Goal: Communication & Community: Share content

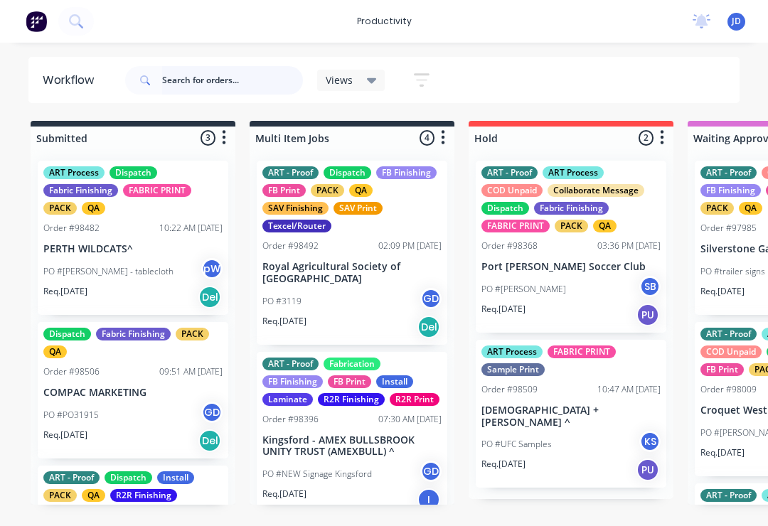
click at [197, 79] on input "text" at bounding box center [232, 80] width 141 height 28
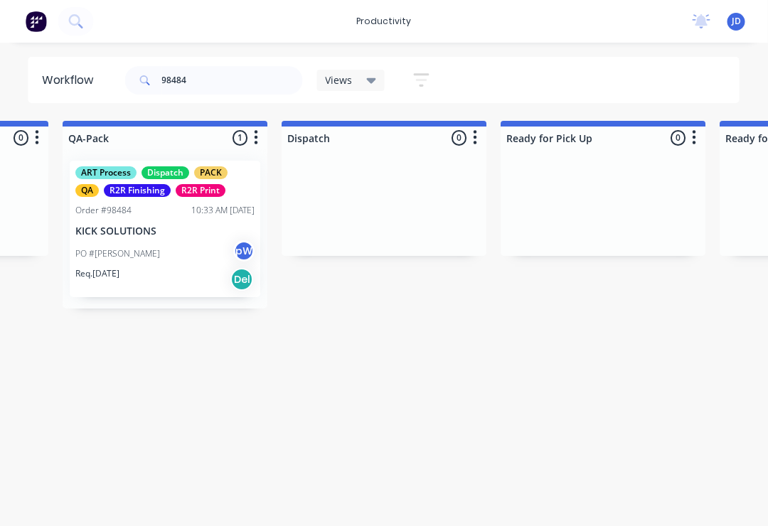
click at [181, 244] on div "PO #[PERSON_NAME]" at bounding box center [165, 253] width 179 height 27
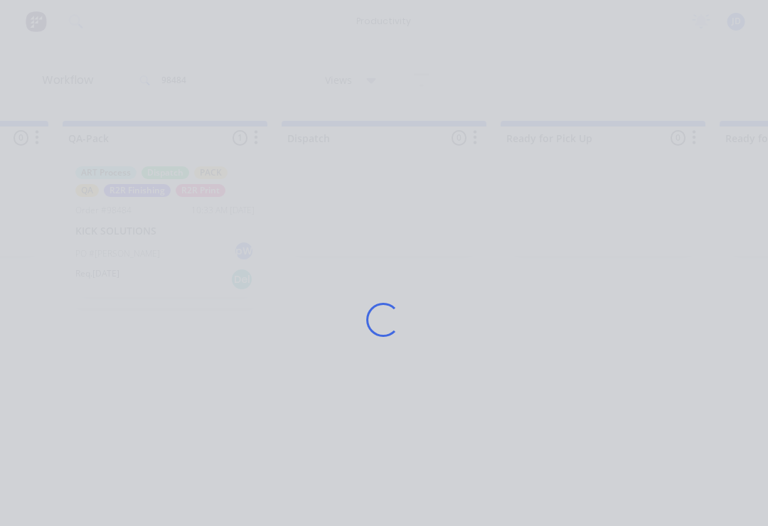
scroll to position [0, 3690]
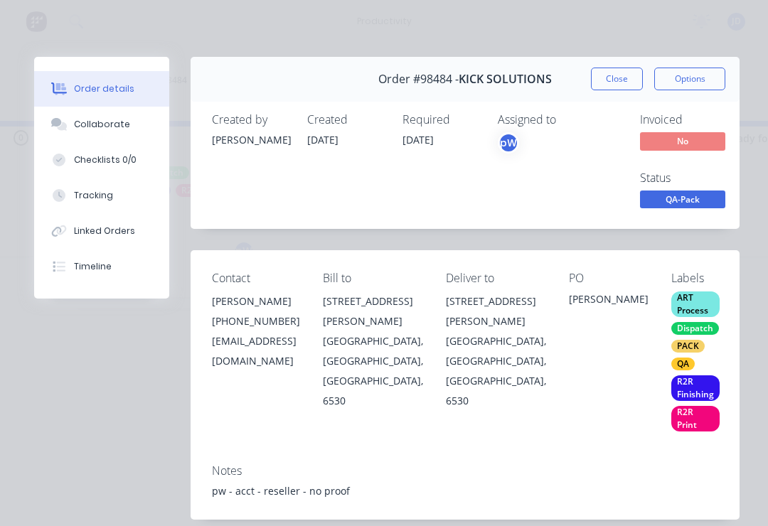
click at [114, 124] on div "Collaborate" at bounding box center [102, 124] width 56 height 13
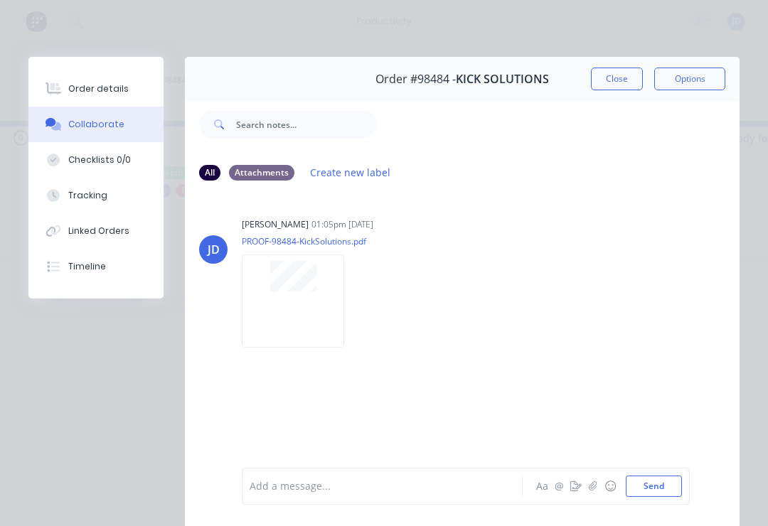
click at [589, 491] on button "button" at bounding box center [592, 486] width 17 height 17
click at [675, 486] on button "Send" at bounding box center [653, 485] width 56 height 21
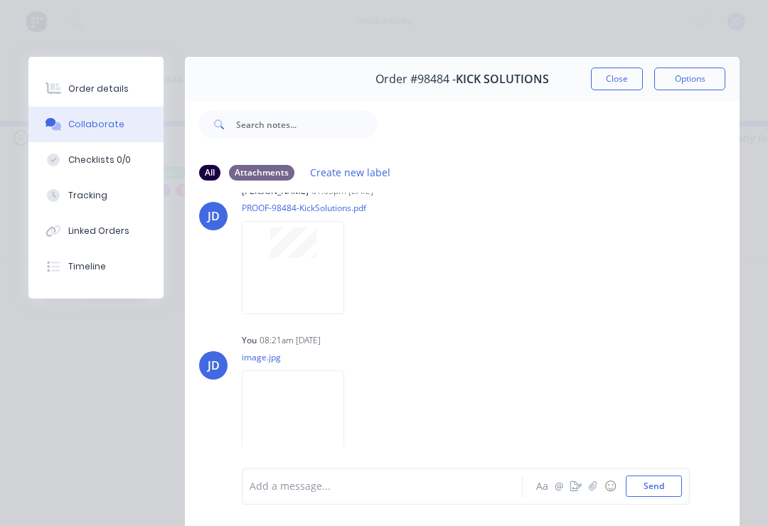
scroll to position [33, 0]
click at [620, 77] on button "Close" at bounding box center [617, 79] width 52 height 23
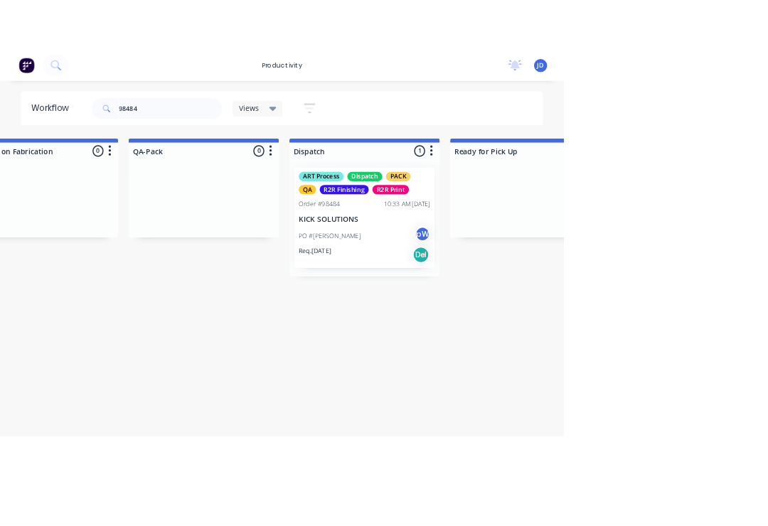
scroll to position [0, 3687]
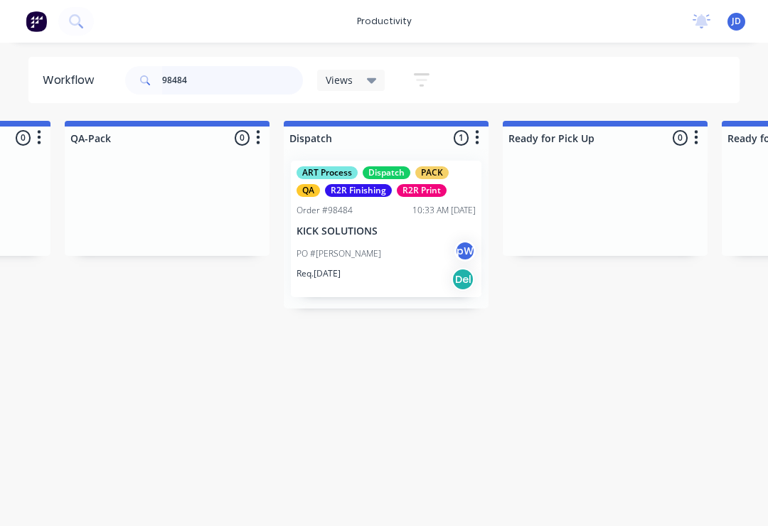
click at [215, 82] on input "98484" at bounding box center [232, 80] width 141 height 28
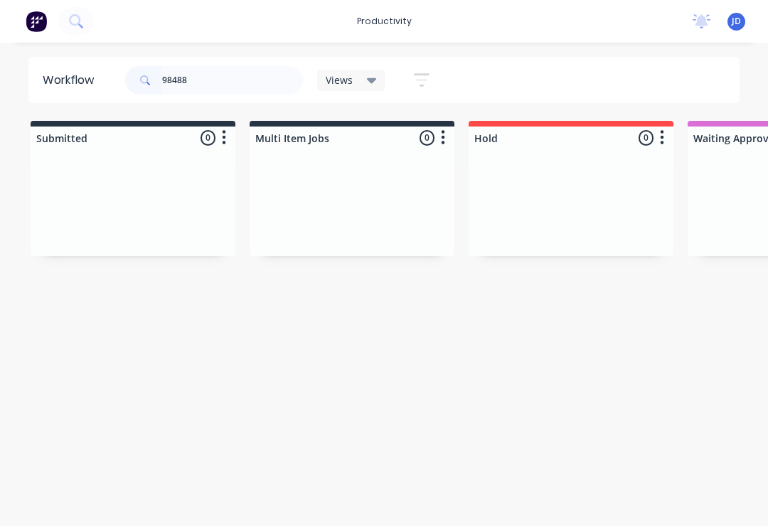
click at [249, 193] on div at bounding box center [351, 202] width 205 height 107
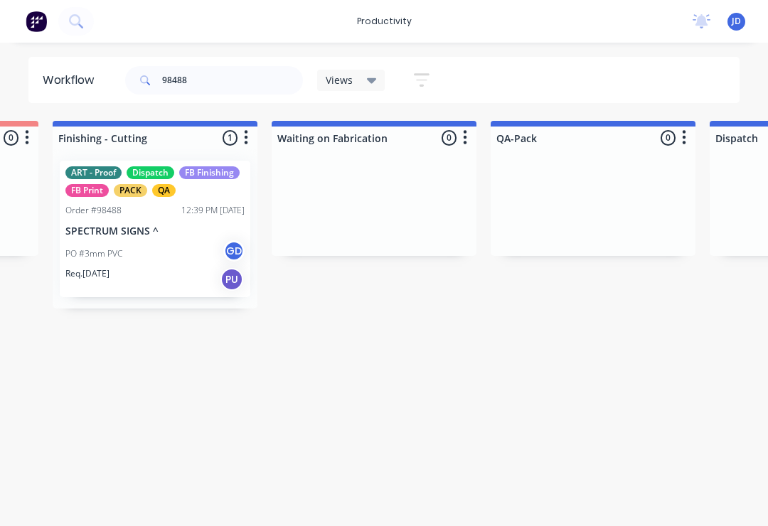
scroll to position [0, 3260]
click at [161, 236] on p "SPECTRUM SIGNS ^" at bounding box center [156, 231] width 179 height 12
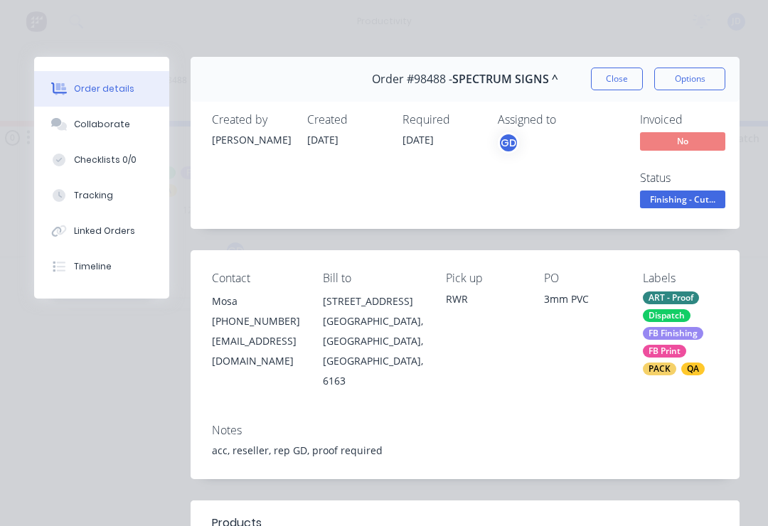
click at [112, 127] on div "Collaborate" at bounding box center [102, 124] width 56 height 13
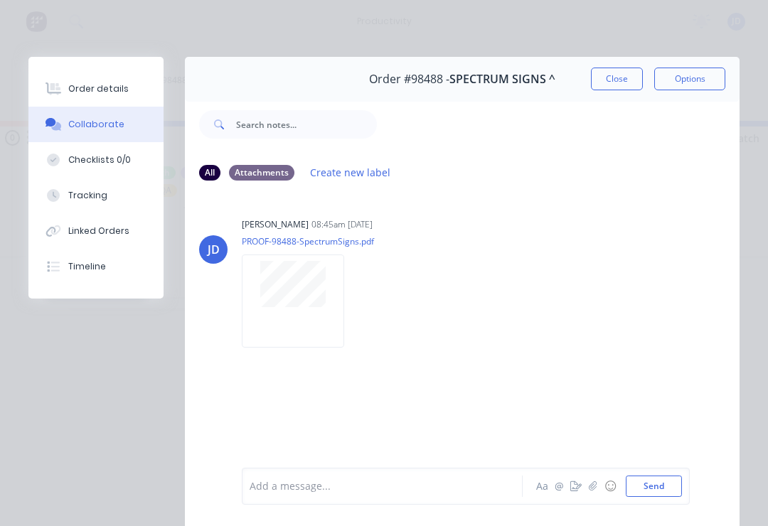
click at [589, 490] on icon "button" at bounding box center [593, 486] width 9 height 10
click at [679, 486] on button "Send" at bounding box center [653, 485] width 56 height 21
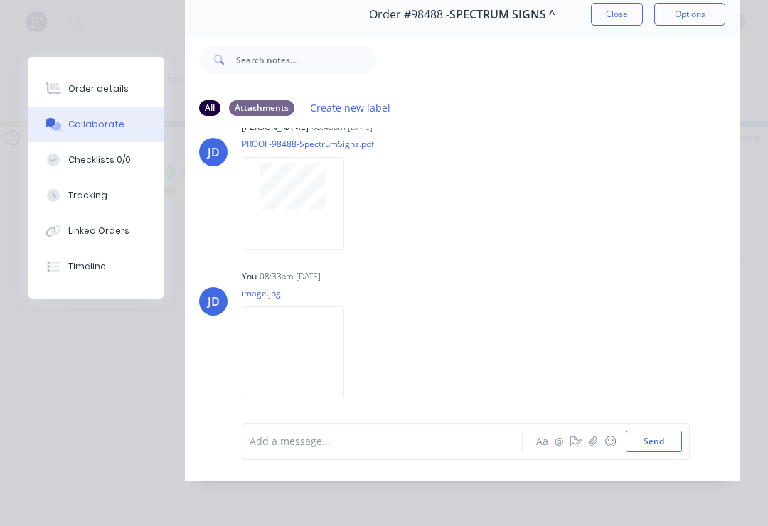
scroll to position [86, 0]
click at [604, 448] on button "☺" at bounding box center [609, 441] width 17 height 17
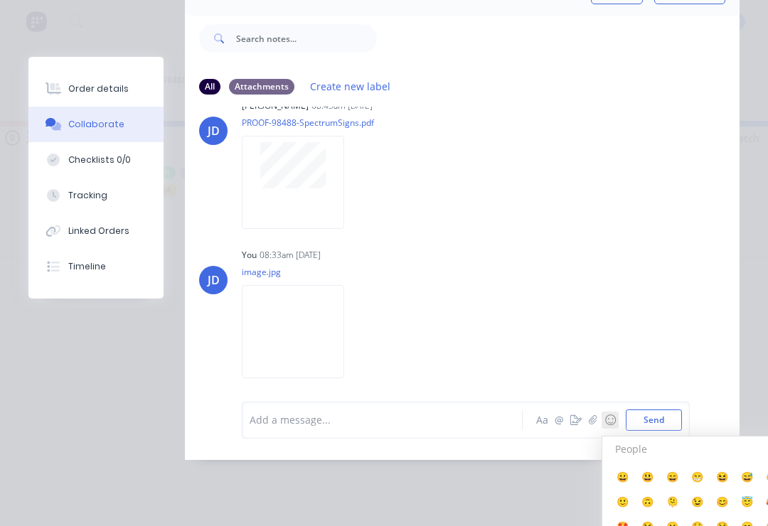
click at [616, 429] on button "☺" at bounding box center [609, 420] width 17 height 17
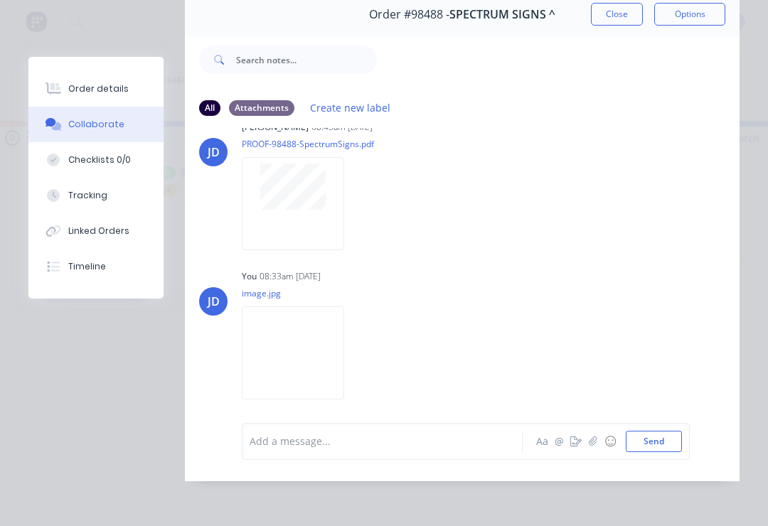
click at [593, 441] on icon "button" at bounding box center [593, 441] width 9 height 10
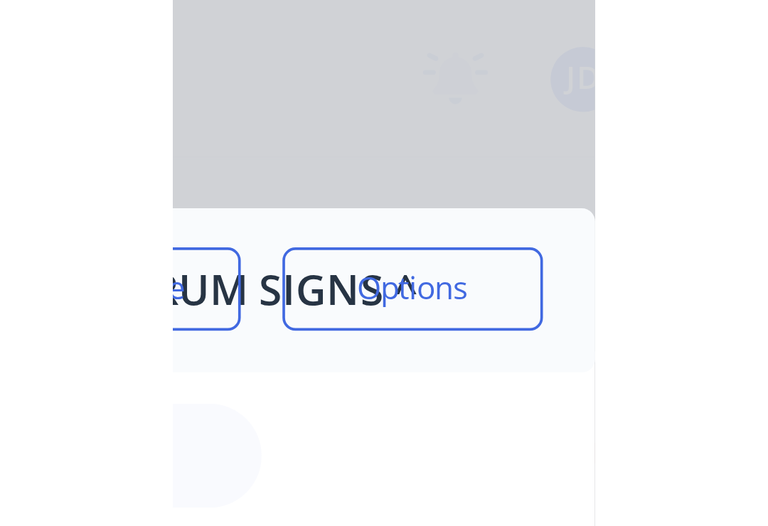
scroll to position [0, 3260]
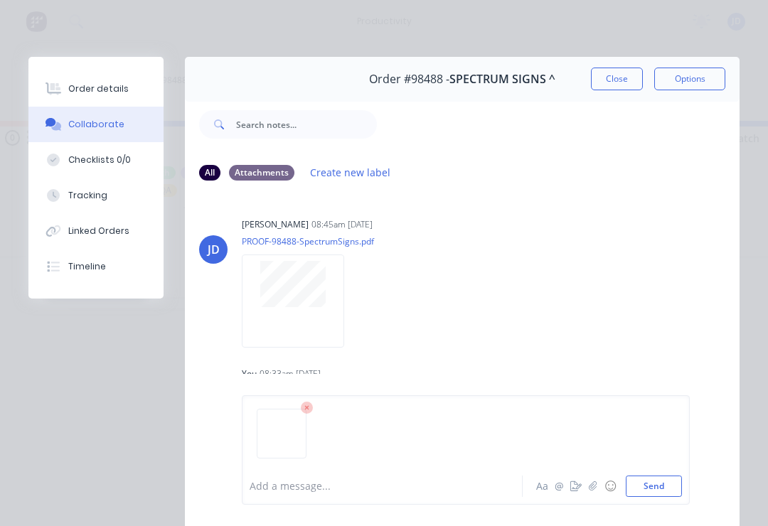
click at [679, 471] on div at bounding box center [465, 439] width 432 height 72
click at [679, 478] on button "Send" at bounding box center [653, 485] width 56 height 21
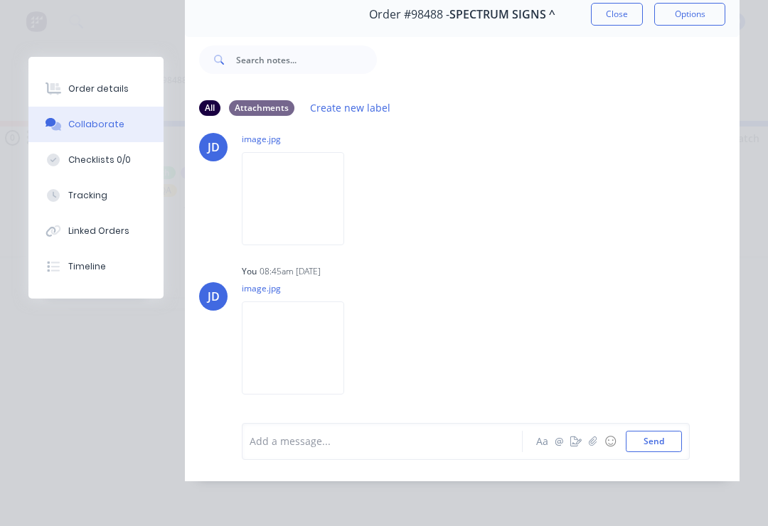
scroll to position [86, 0]
click at [592, 446] on icon "button" at bounding box center [593, 441] width 9 height 10
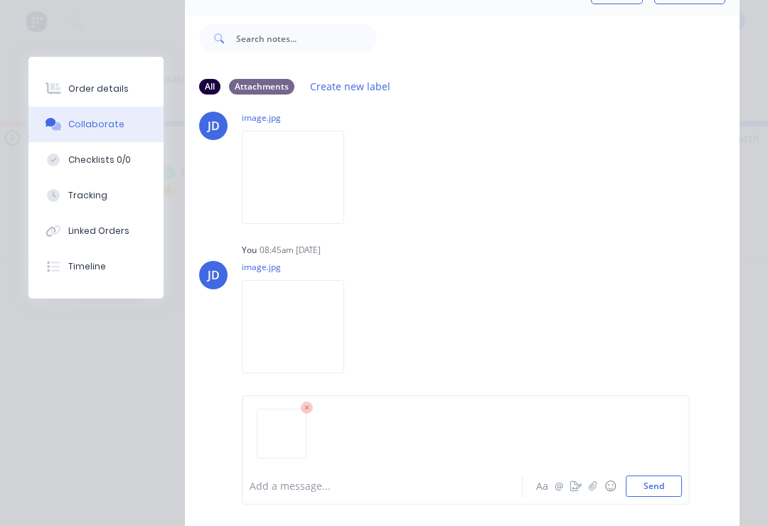
click at [677, 482] on button "Send" at bounding box center [653, 485] width 56 height 21
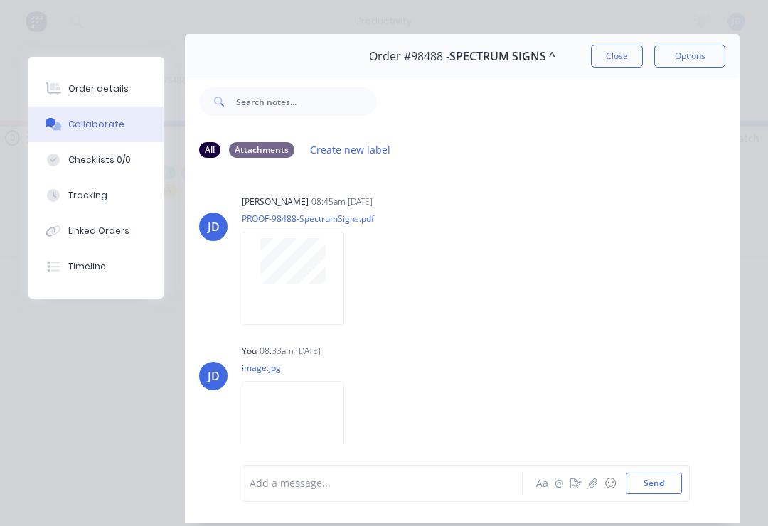
scroll to position [22, 0]
click at [616, 55] on button "Close" at bounding box center [617, 56] width 52 height 23
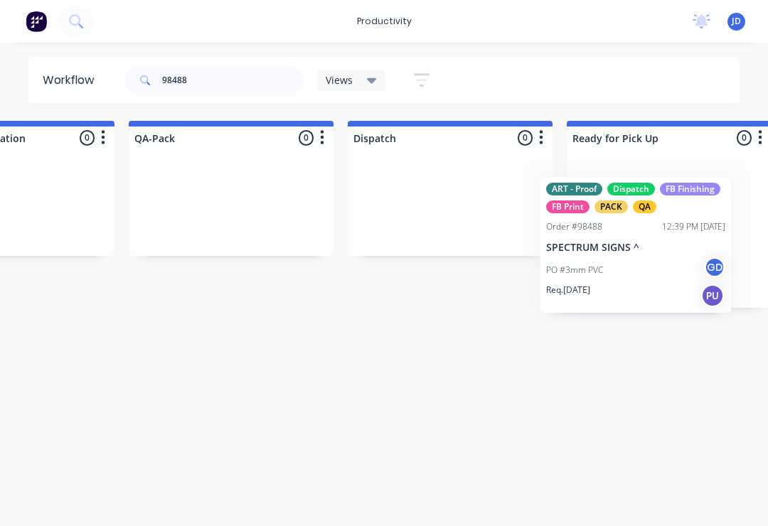
scroll to position [0, 3625]
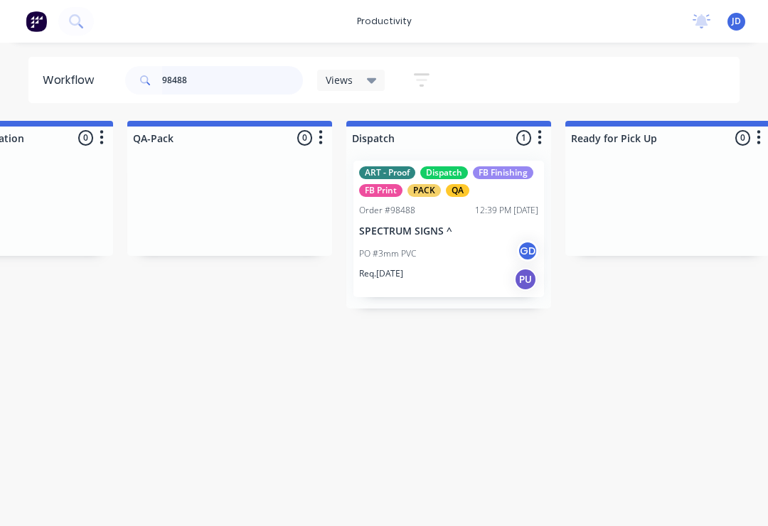
click at [229, 87] on input "98488" at bounding box center [232, 80] width 141 height 28
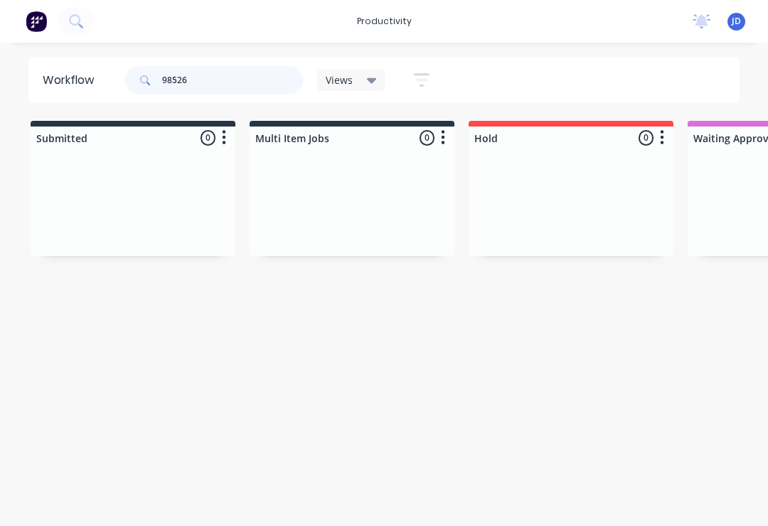
type input "98526"
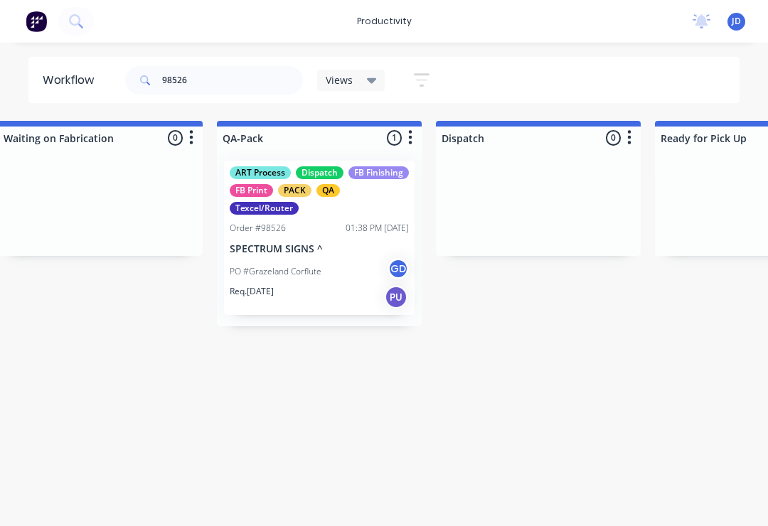
scroll to position [0, 3535]
click at [318, 254] on p "SPECTRUM SIGNS ^" at bounding box center [319, 249] width 179 height 12
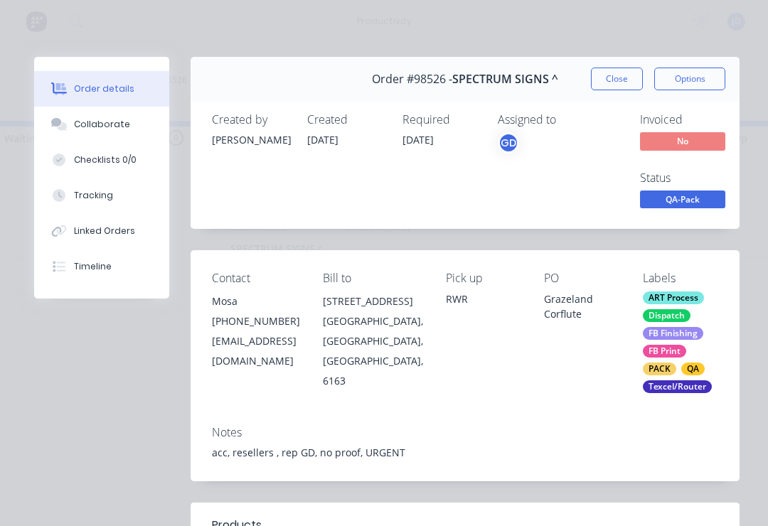
click at [106, 140] on button "Collaborate" at bounding box center [101, 125] width 135 height 36
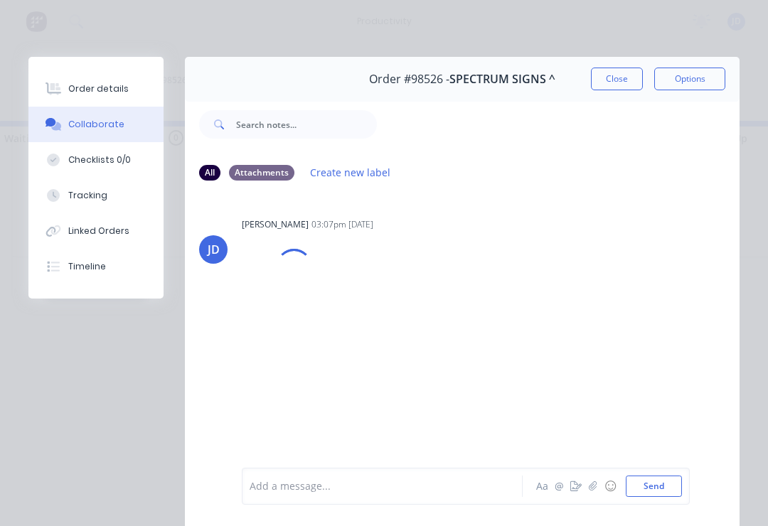
click at [587, 491] on button "button" at bounding box center [592, 486] width 17 height 17
click at [670, 483] on button "Send" at bounding box center [653, 485] width 56 height 21
